Goal: Transaction & Acquisition: Purchase product/service

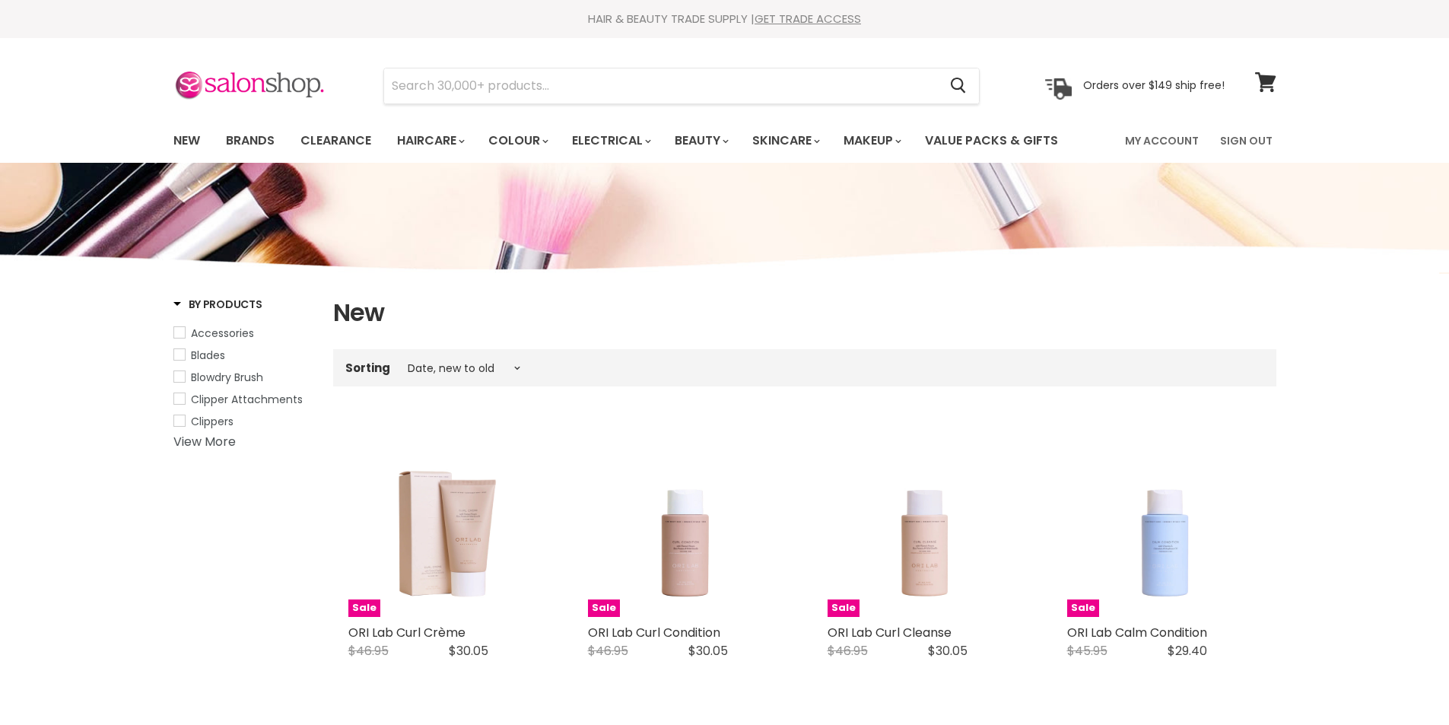
select select "created-descending"
click at [458, 88] on input "Search" at bounding box center [661, 85] width 554 height 35
click at [452, 81] on input "Search" at bounding box center [661, 85] width 554 height 35
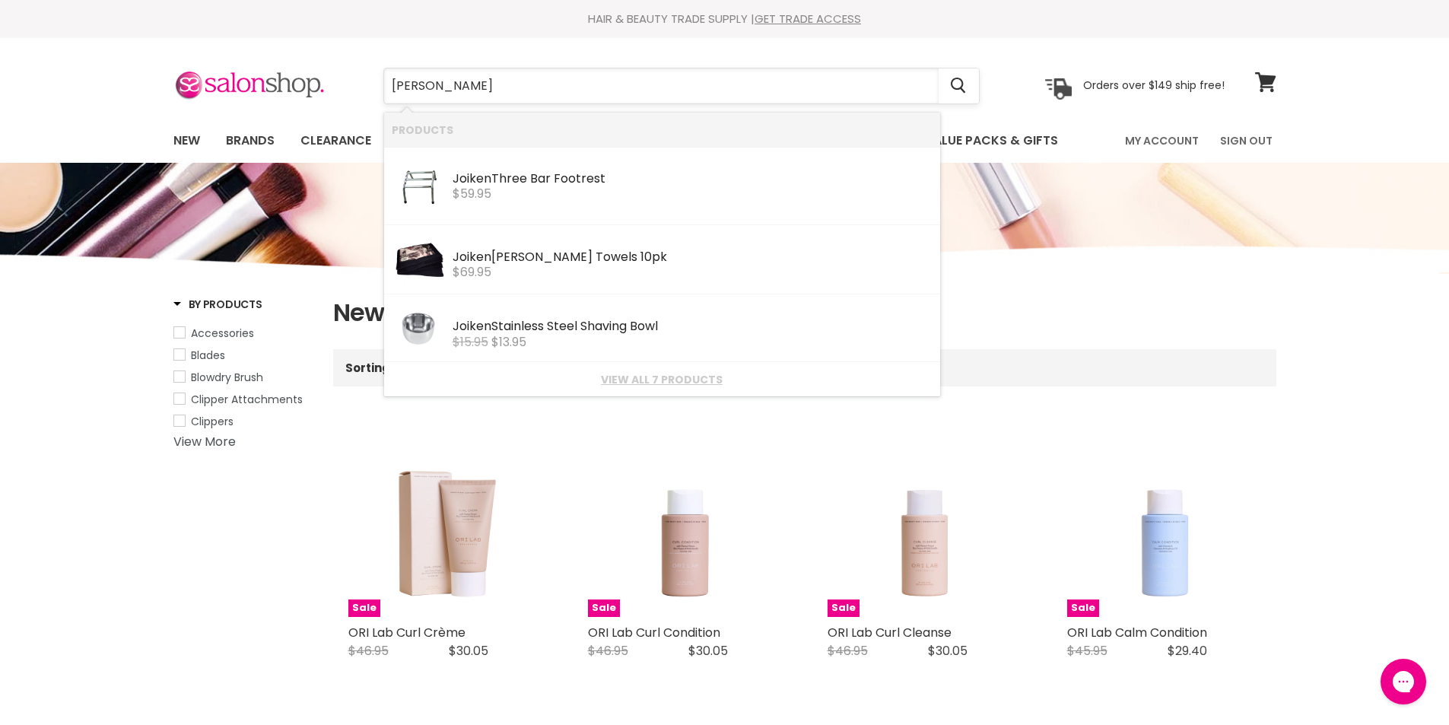
type input "joiken basin"
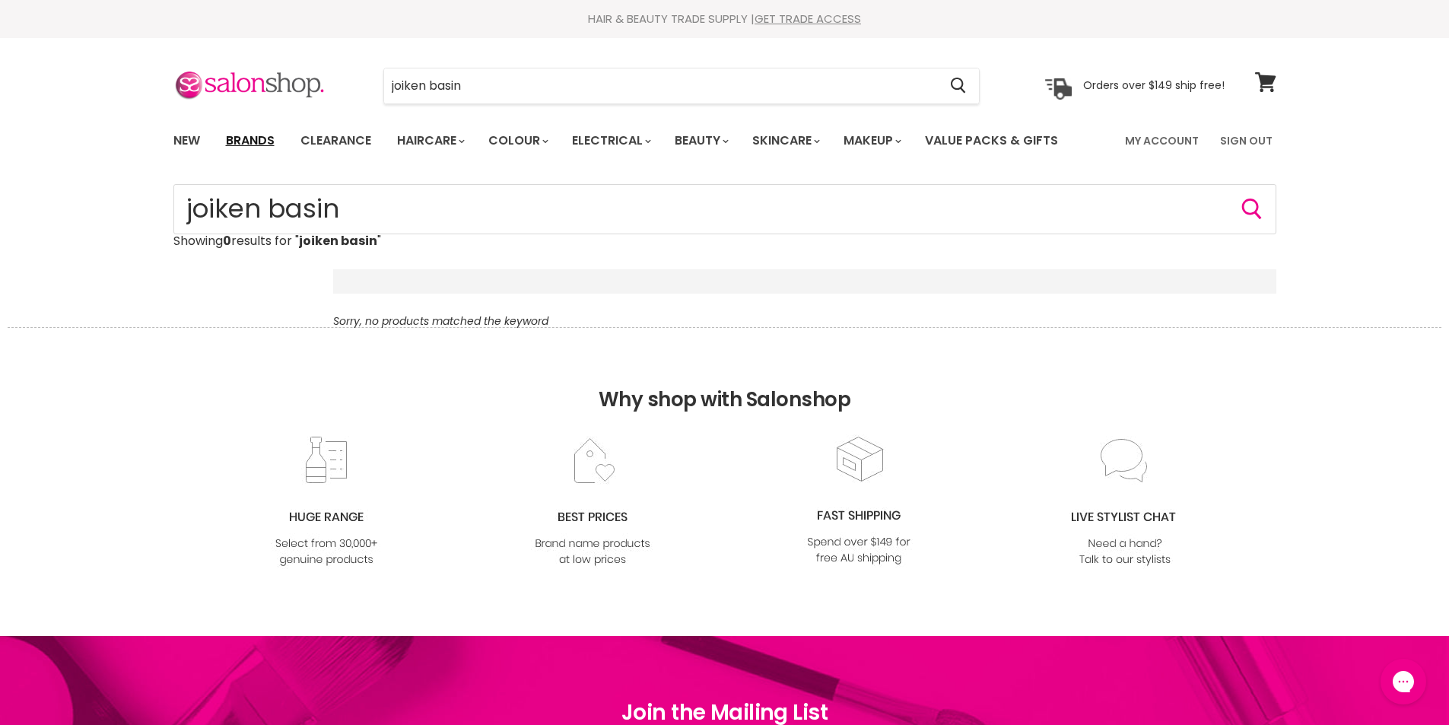
click at [243, 137] on link "Brands" at bounding box center [249, 141] width 71 height 32
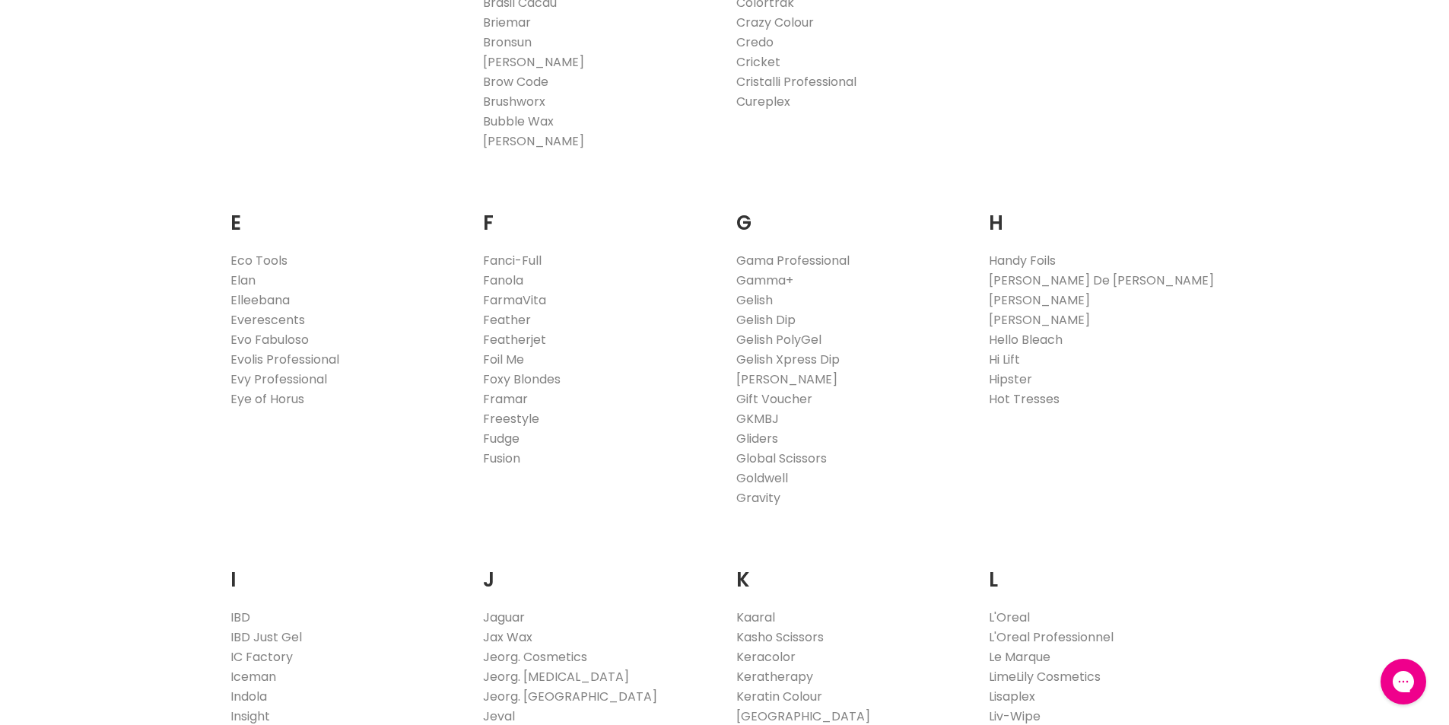
scroll to position [1065, 0]
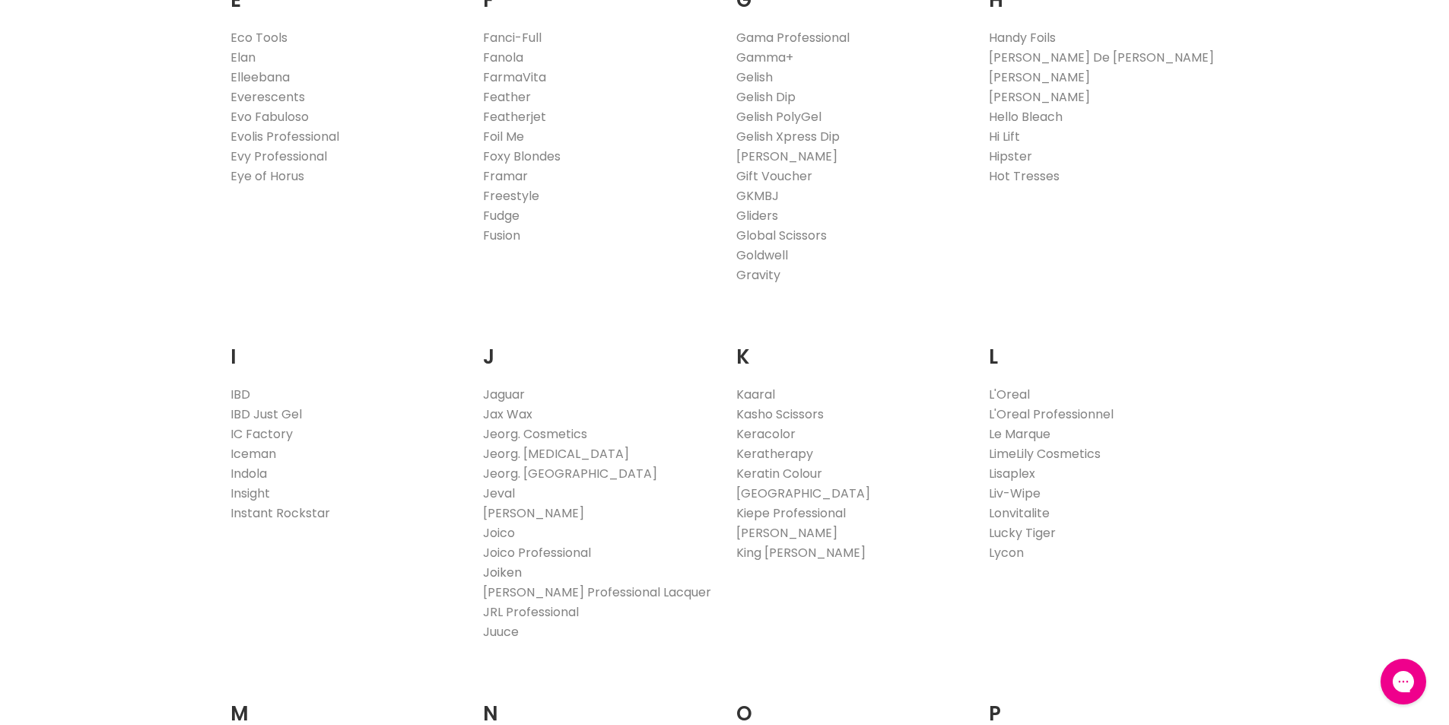
click at [498, 571] on link "Joiken" at bounding box center [502, 572] width 39 height 17
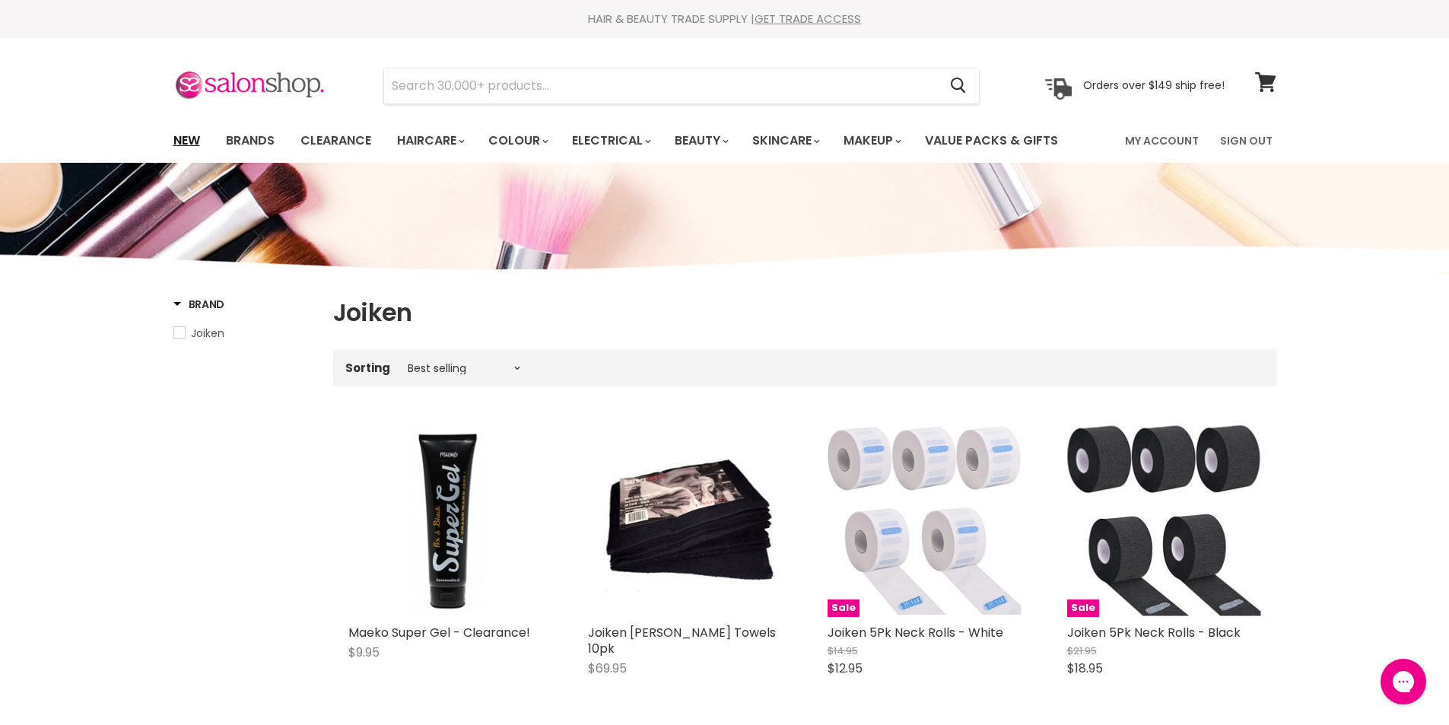
click at [189, 129] on link "New" at bounding box center [186, 141] width 49 height 32
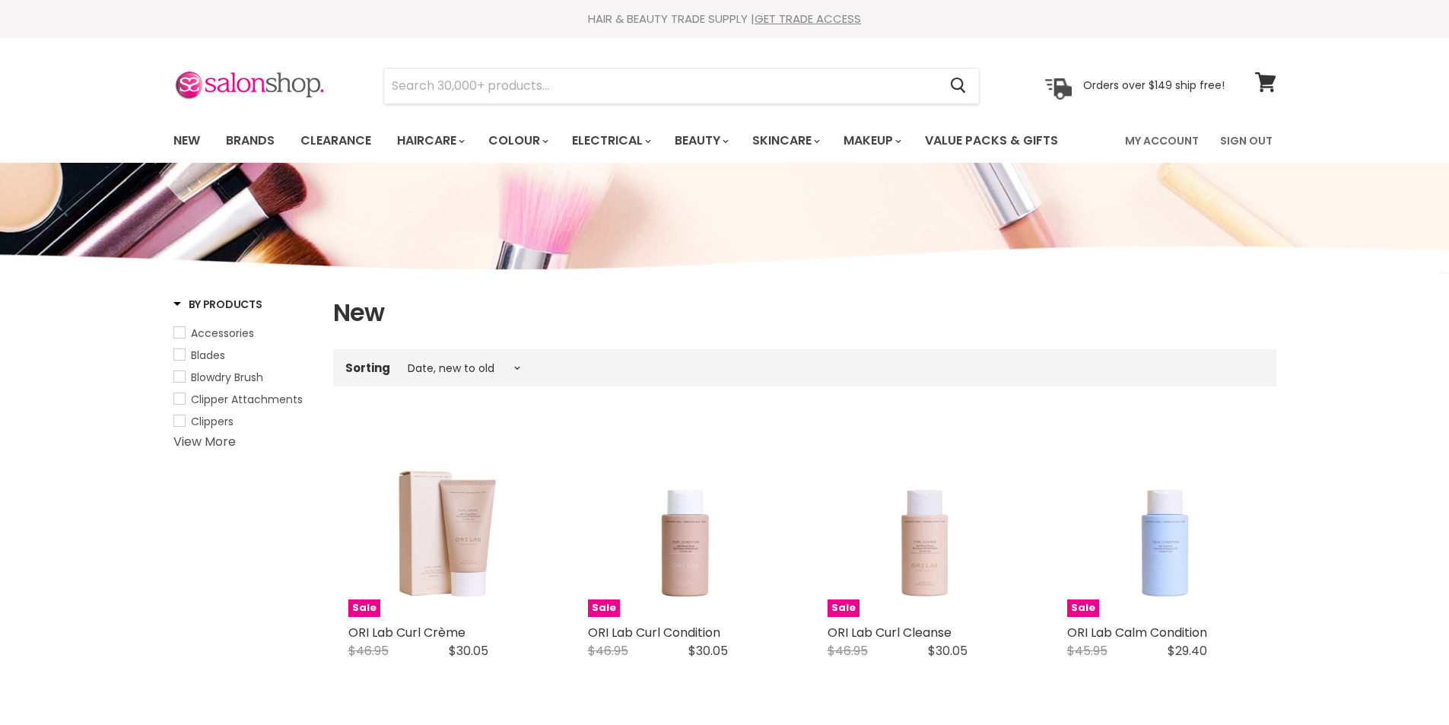
select select "created-descending"
